Goal: Check status: Check status

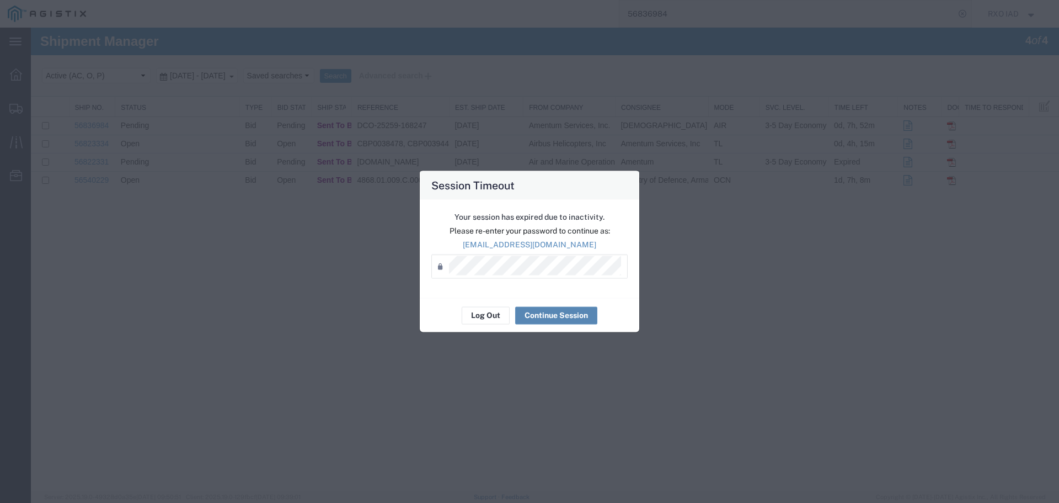
click at [536, 312] on button "Continue Session" at bounding box center [556, 315] width 82 height 18
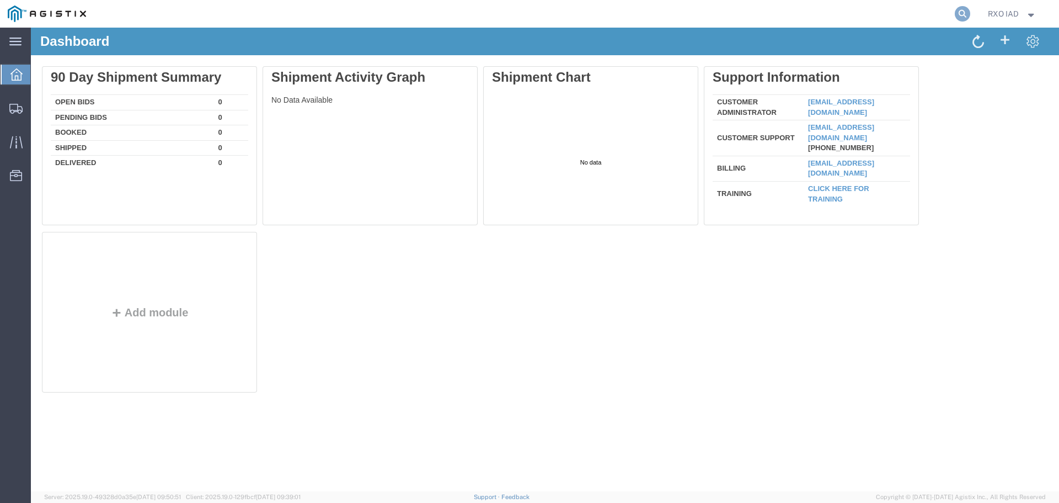
click at [961, 14] on icon at bounding box center [962, 13] width 15 height 15
click at [741, 22] on input "search" at bounding box center [787, 14] width 335 height 26
type input "56444925"
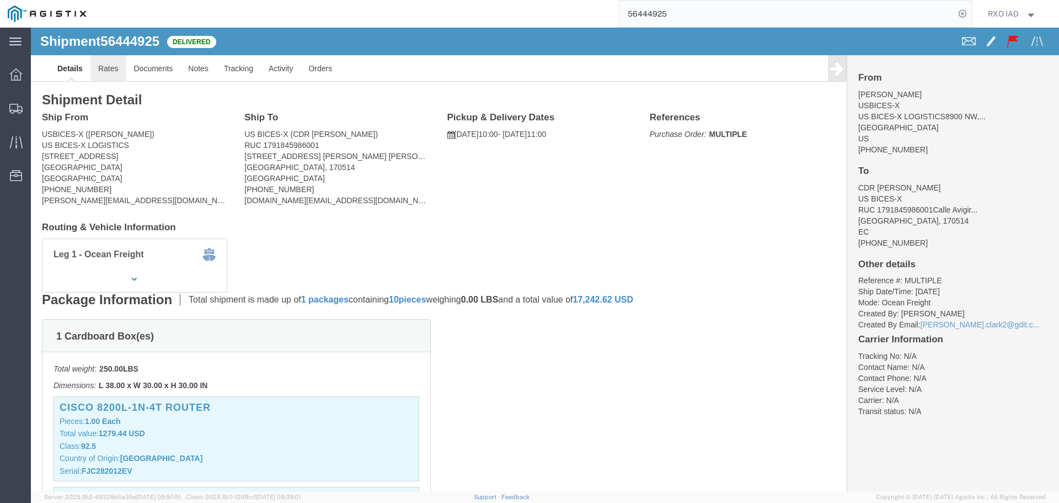
click link "Rates"
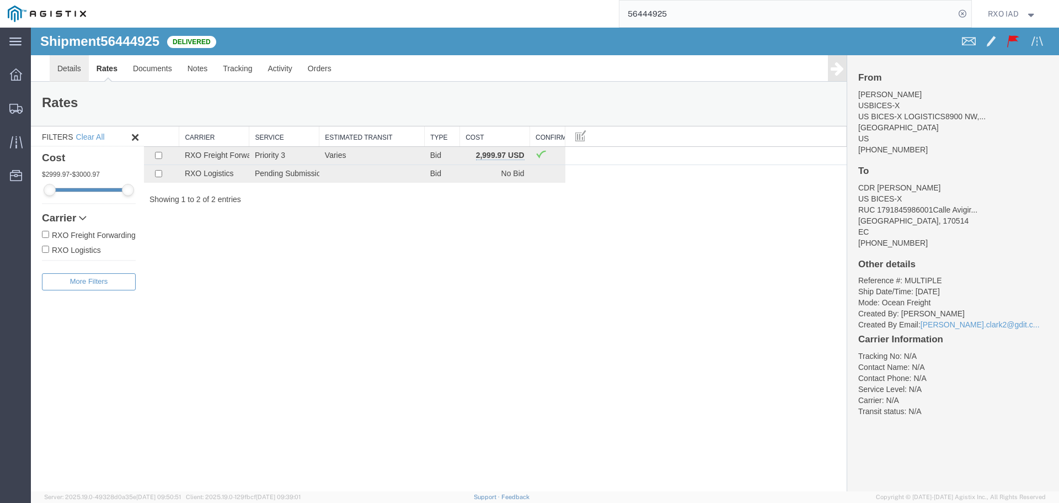
click at [71, 73] on link "Details" at bounding box center [69, 68] width 39 height 26
